Goal: Check status: Check status

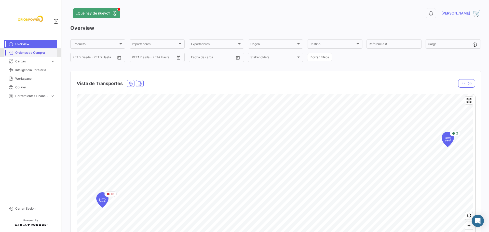
click at [29, 51] on span "Órdenes de Compra" at bounding box center [35, 52] width 40 height 5
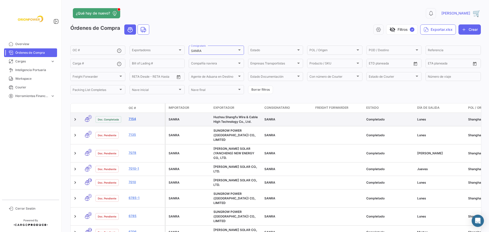
click at [134, 119] on link "7154" at bounding box center [146, 119] width 34 height 5
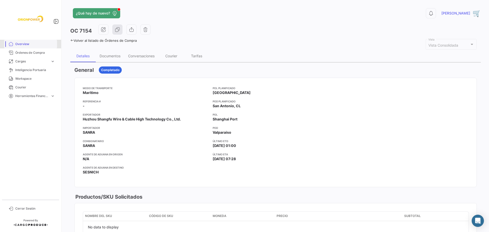
click at [21, 43] on span "Overview" at bounding box center [35, 44] width 40 height 5
